Goal: Task Accomplishment & Management: Complete application form

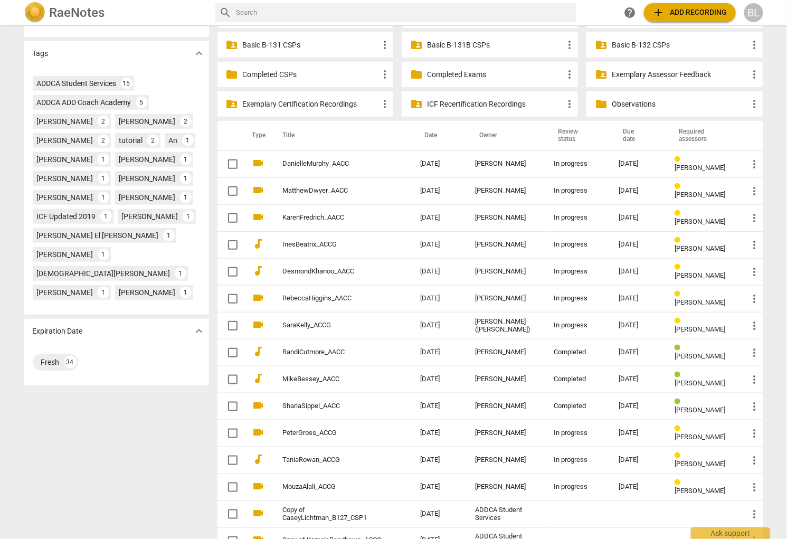
scroll to position [369, 0]
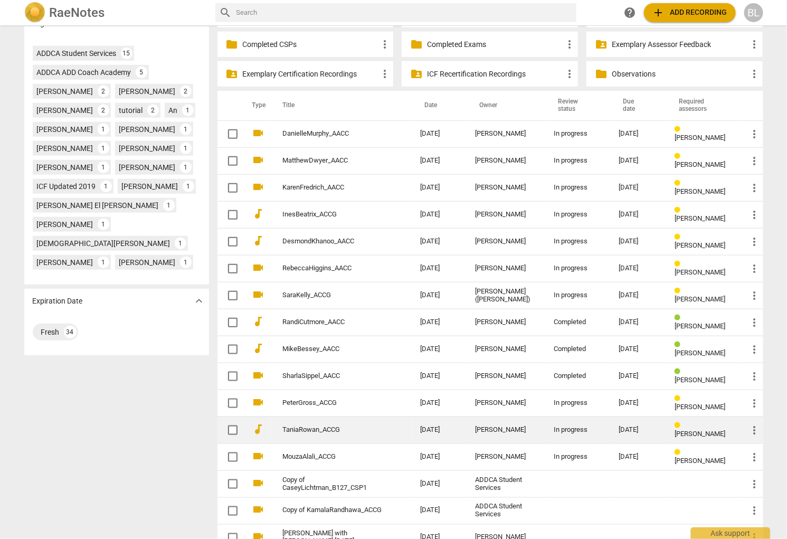
click at [624, 426] on div "[DATE]" at bounding box center [638, 430] width 39 height 8
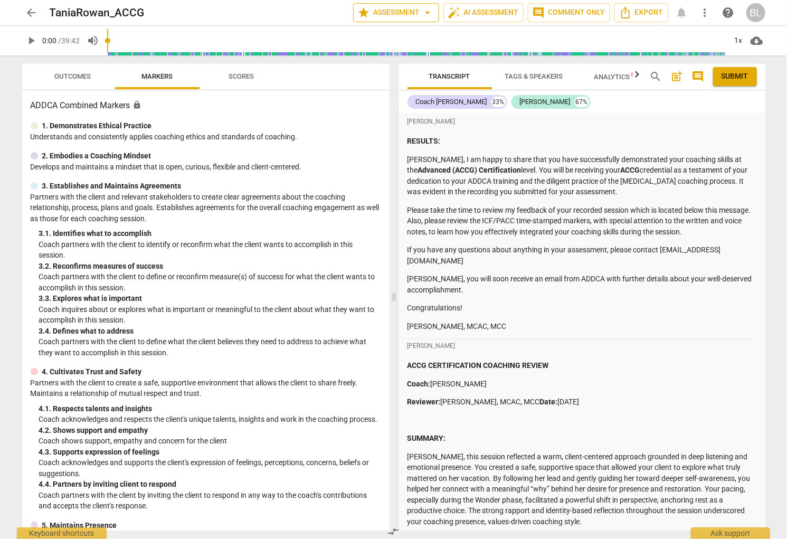
click at [395, 12] on span "star Assessment arrow_drop_down" at bounding box center [396, 12] width 77 height 13
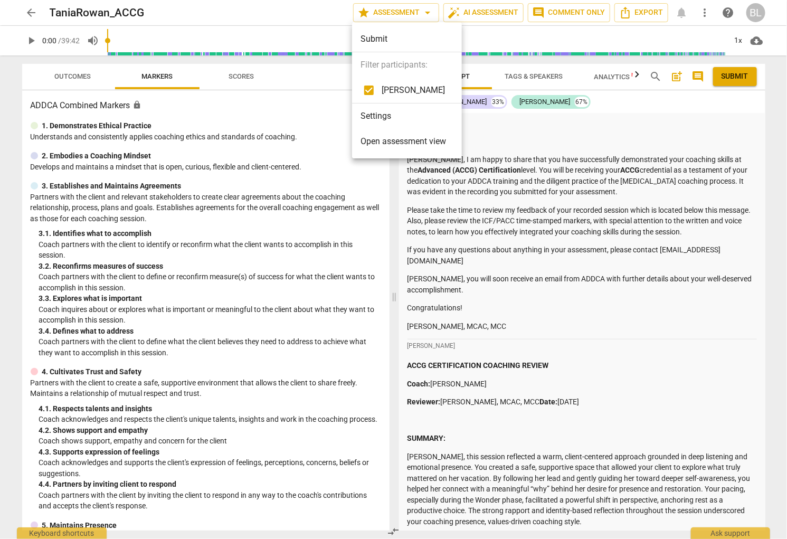
click at [394, 140] on span "Open assessment view" at bounding box center [404, 141] width 86 height 13
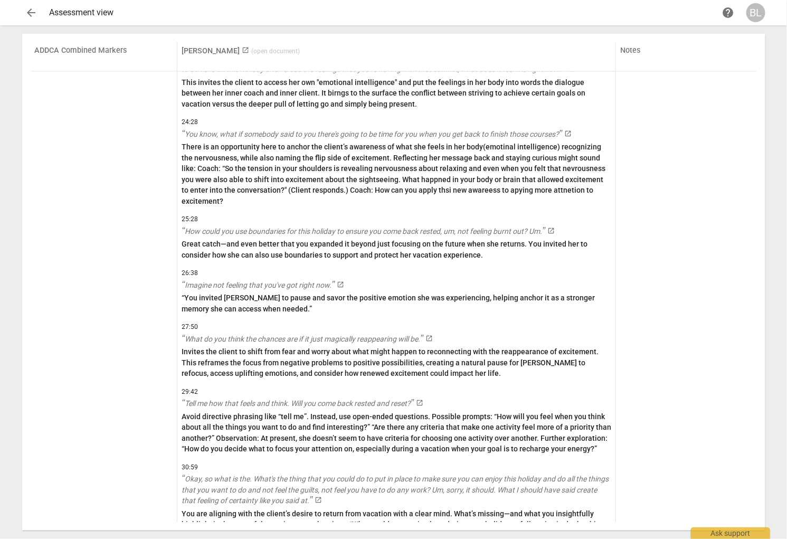
scroll to position [2352, 0]
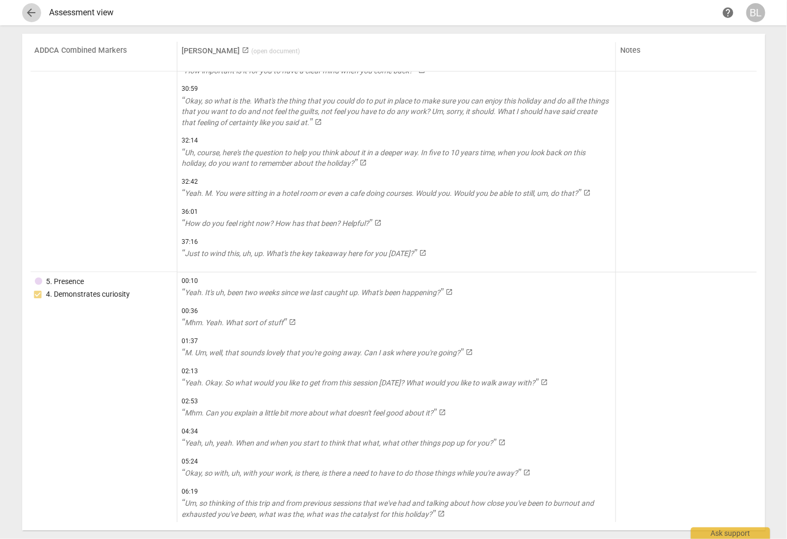
click at [31, 13] on span "arrow_back" at bounding box center [31, 12] width 13 height 13
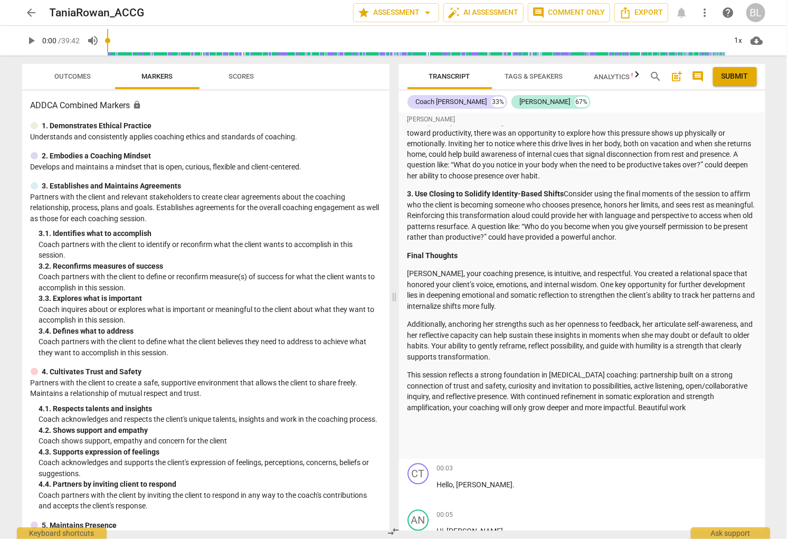
scroll to position [848, 0]
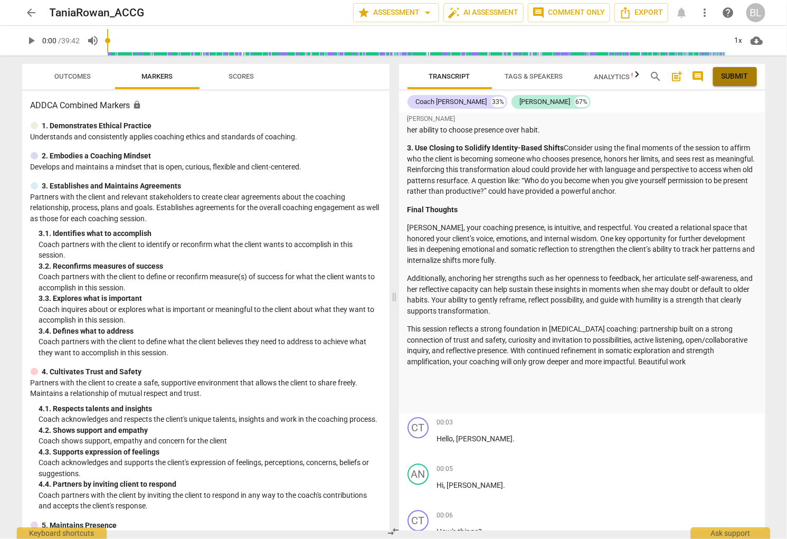
click at [732, 78] on span "Submit" at bounding box center [735, 76] width 27 height 11
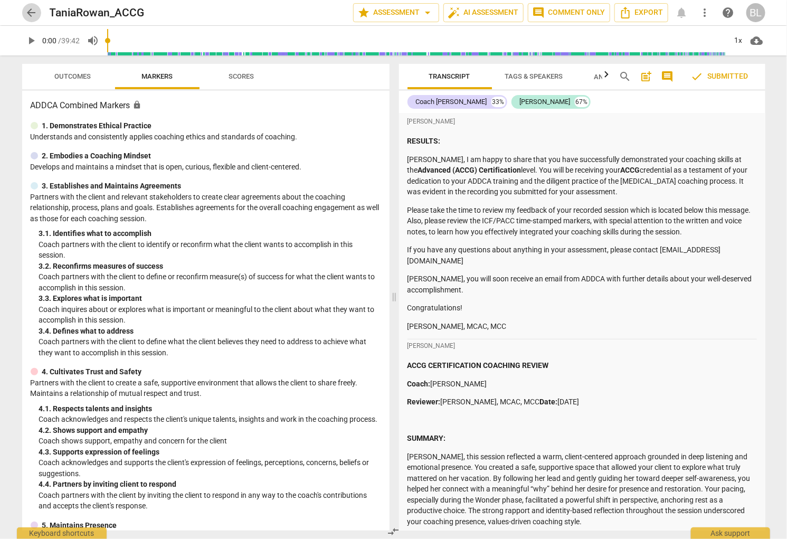
click at [32, 12] on span "arrow_back" at bounding box center [31, 12] width 13 height 13
